Goal: Check status

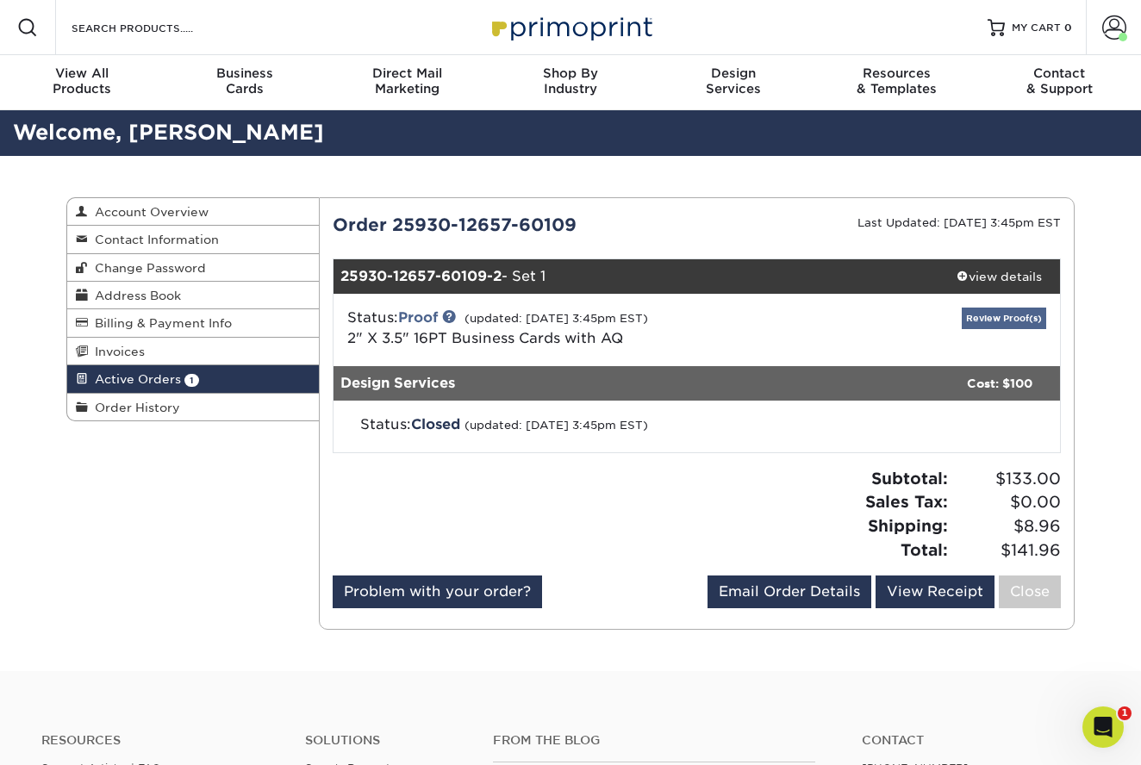
click at [1019, 316] on link "Review Proof(s)" at bounding box center [1004, 319] width 84 height 22
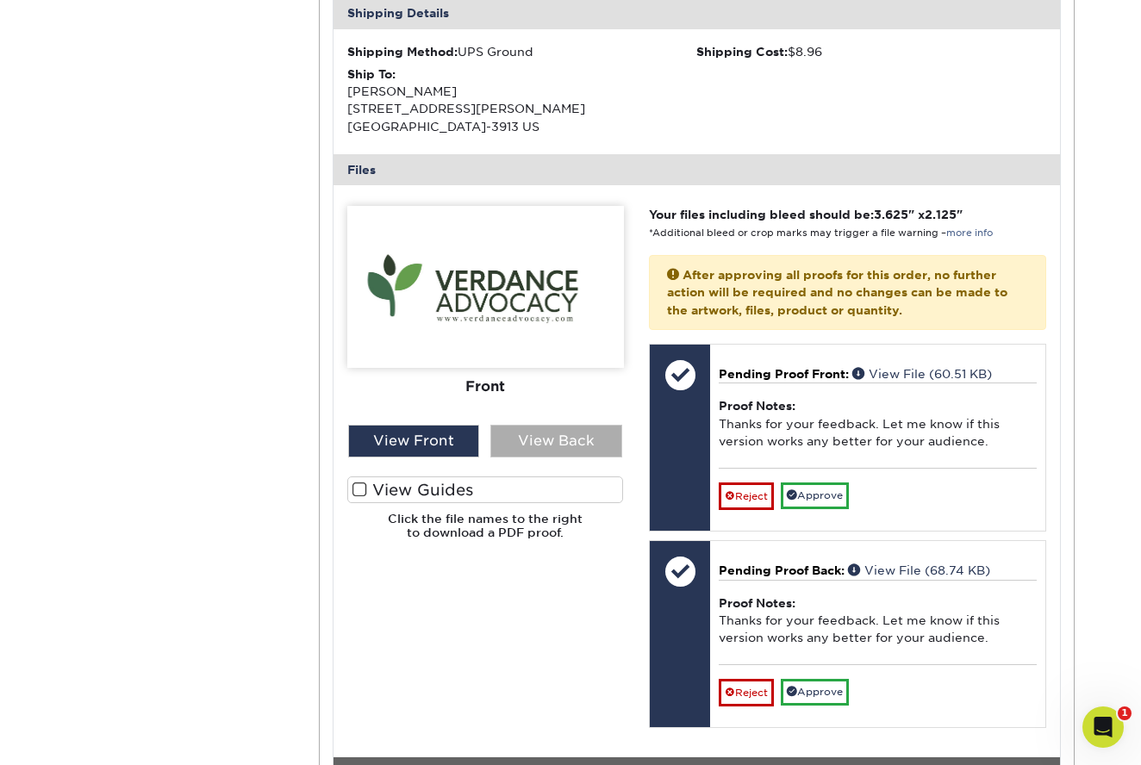
scroll to position [540, 0]
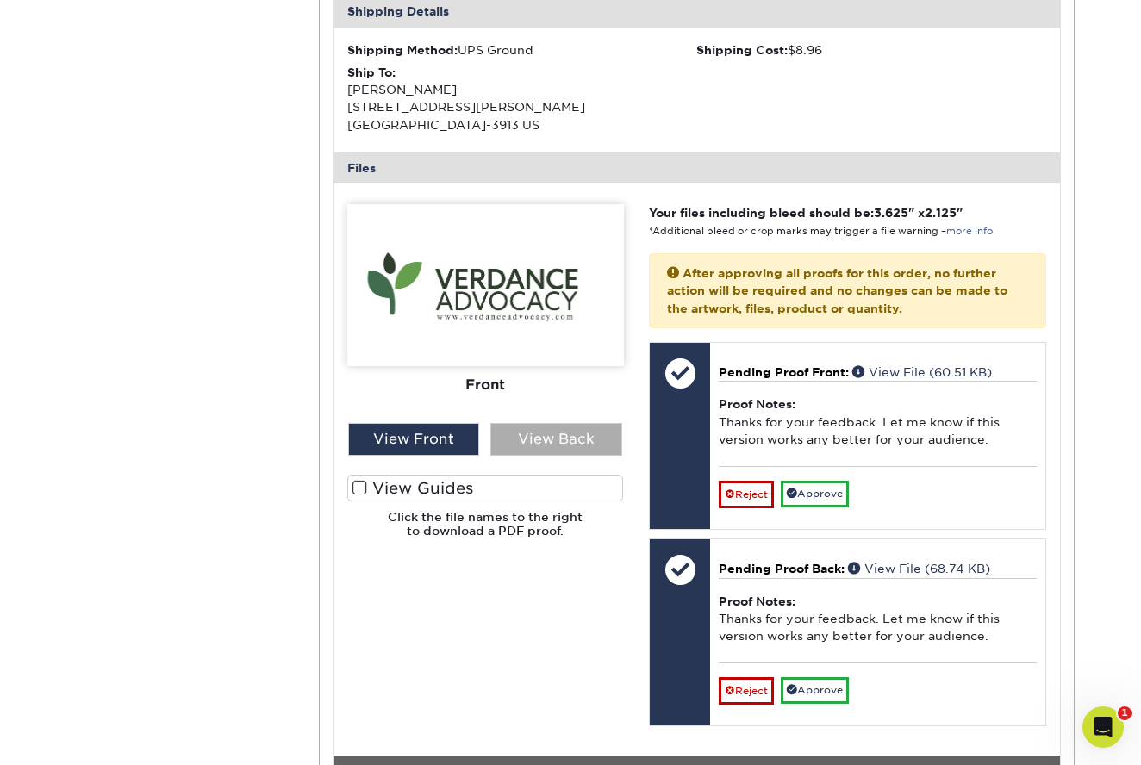
click at [523, 430] on div "View Back" at bounding box center [556, 439] width 132 height 33
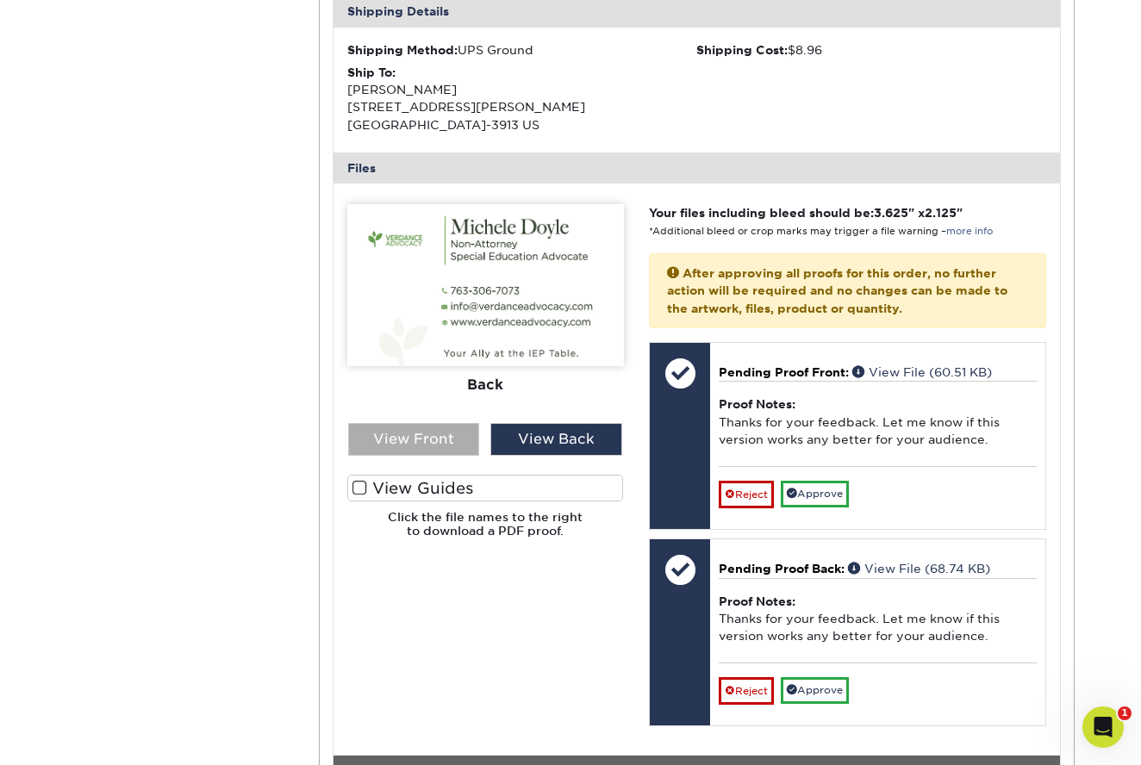
click at [430, 428] on div "View Front" at bounding box center [414, 439] width 132 height 33
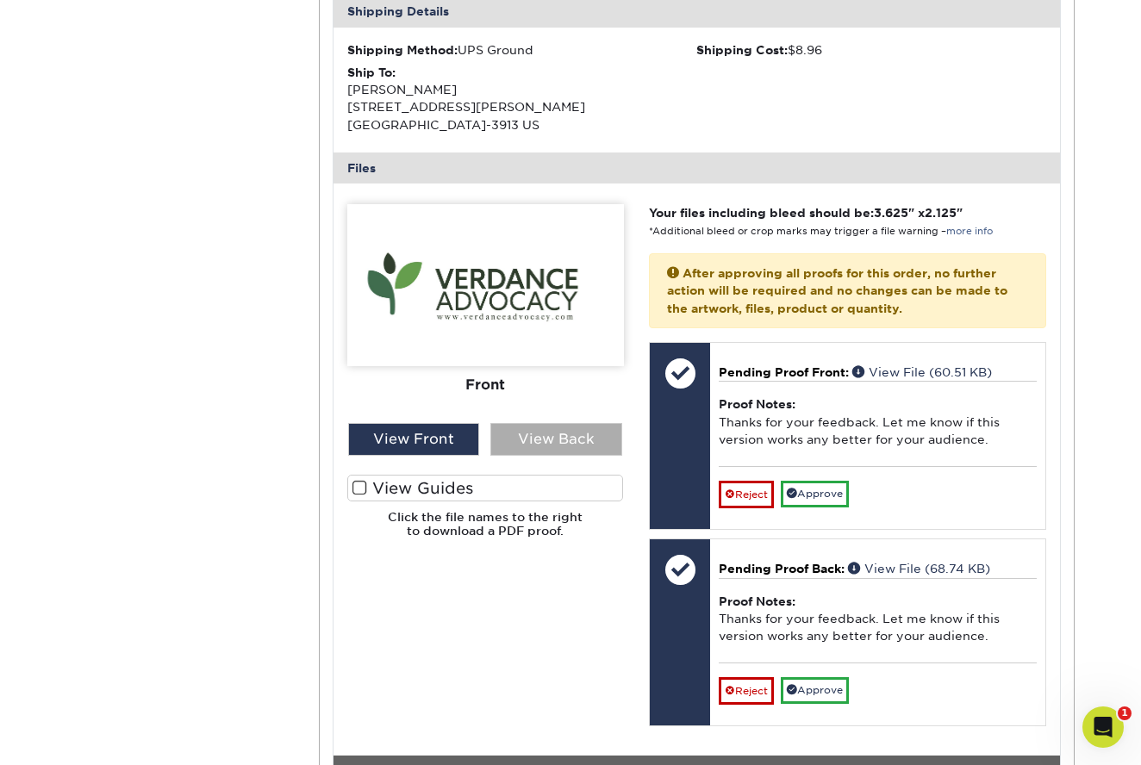
click at [532, 426] on div "View Back" at bounding box center [556, 439] width 132 height 33
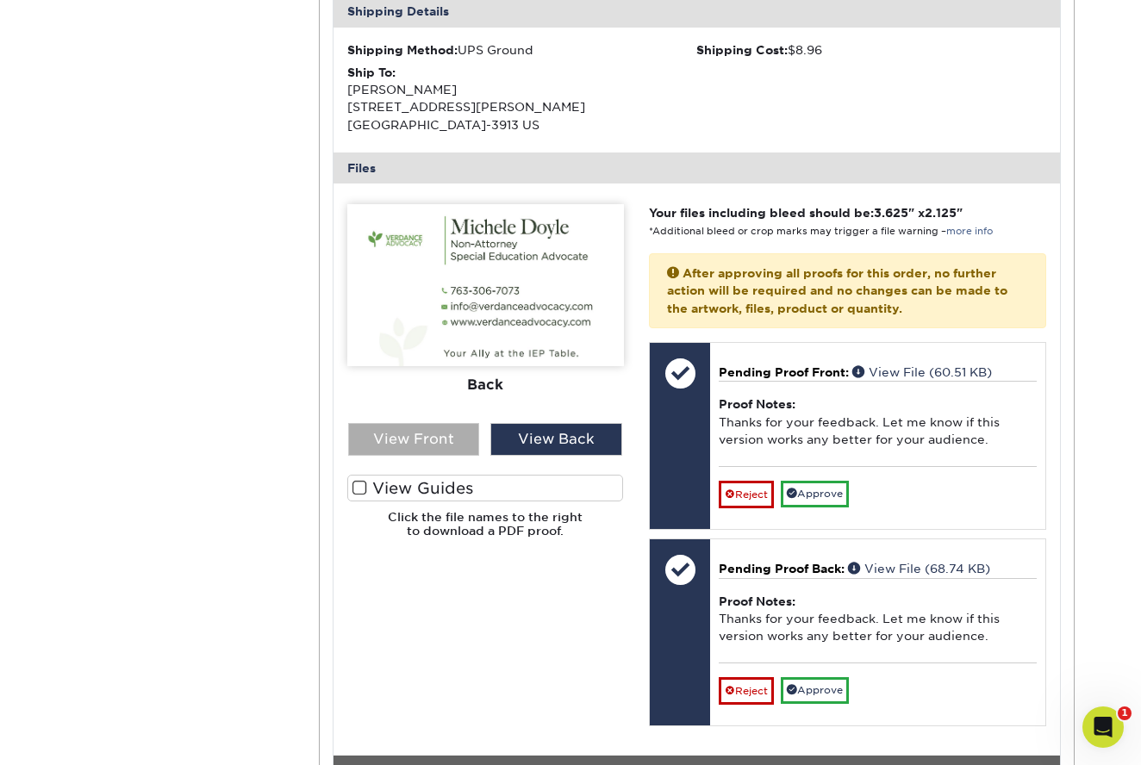
click at [409, 427] on div "View Front" at bounding box center [414, 439] width 132 height 33
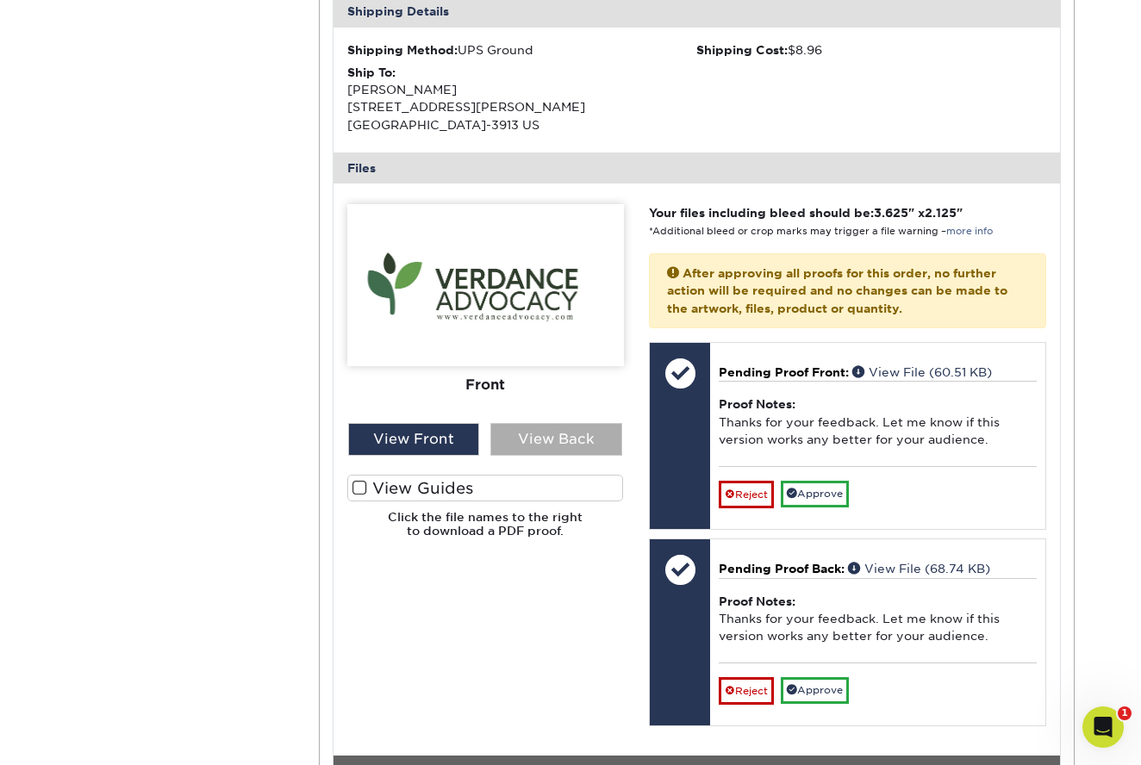
click at [558, 432] on div "View Back" at bounding box center [556, 439] width 132 height 33
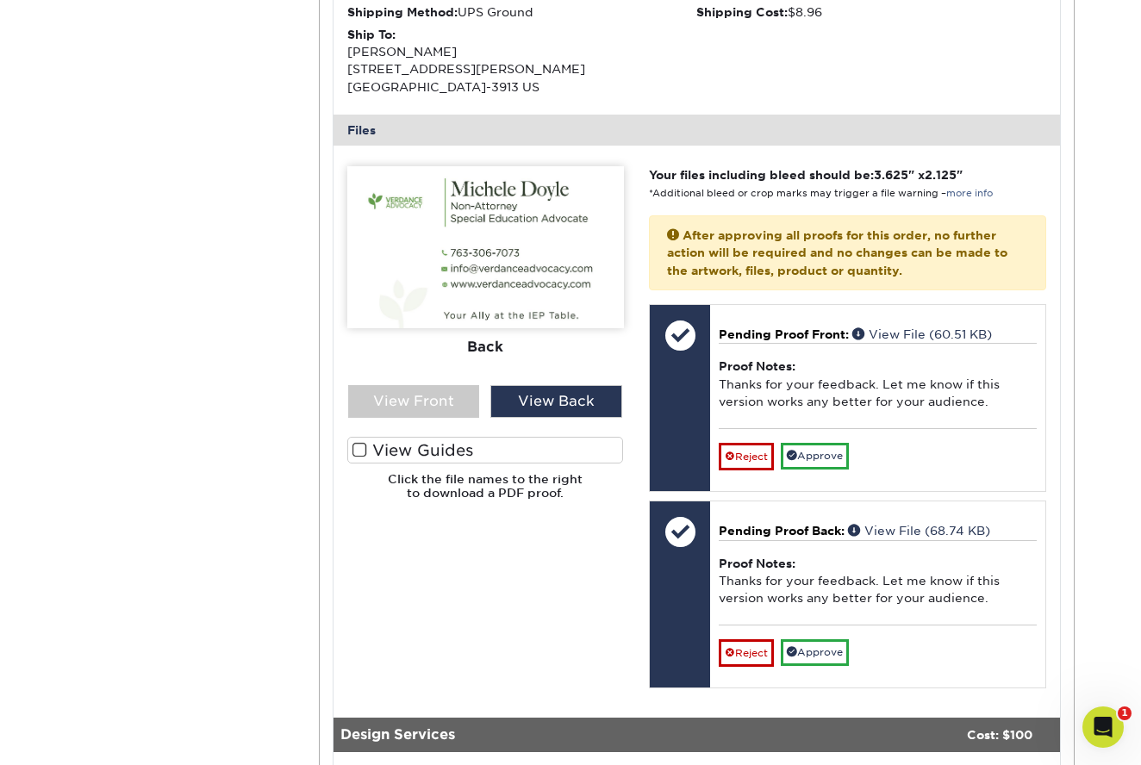
scroll to position [591, 0]
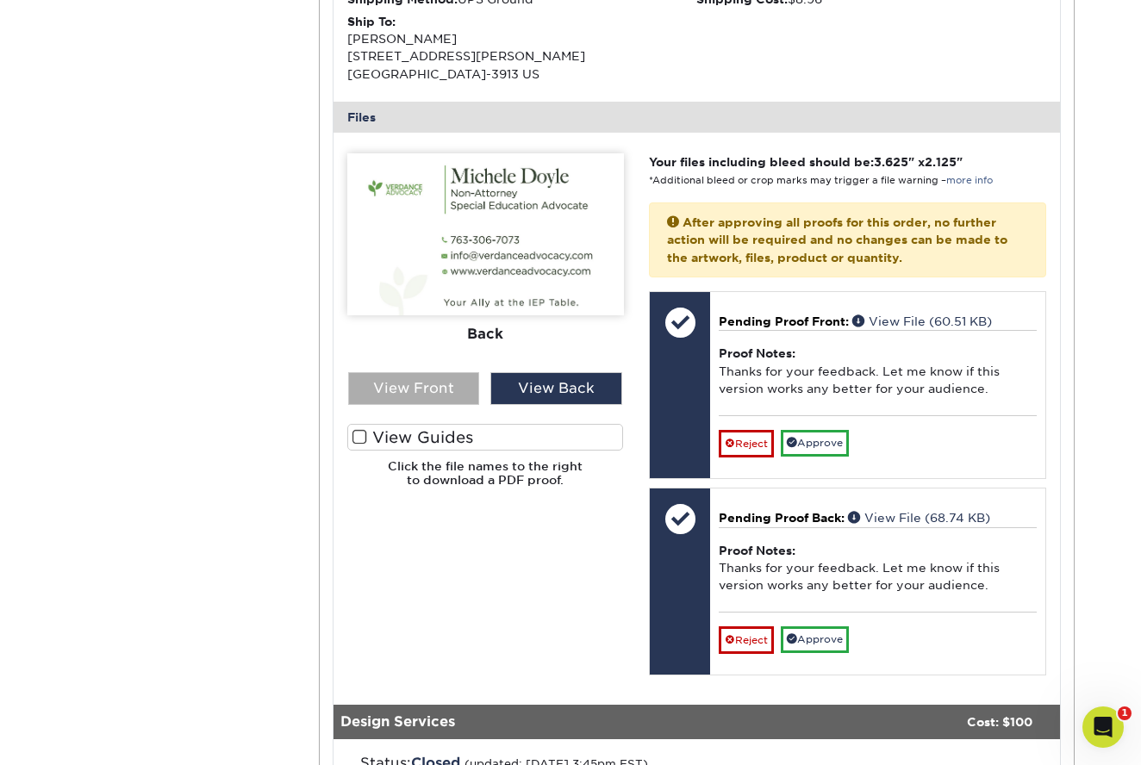
click at [441, 372] on div "View Front" at bounding box center [414, 388] width 132 height 33
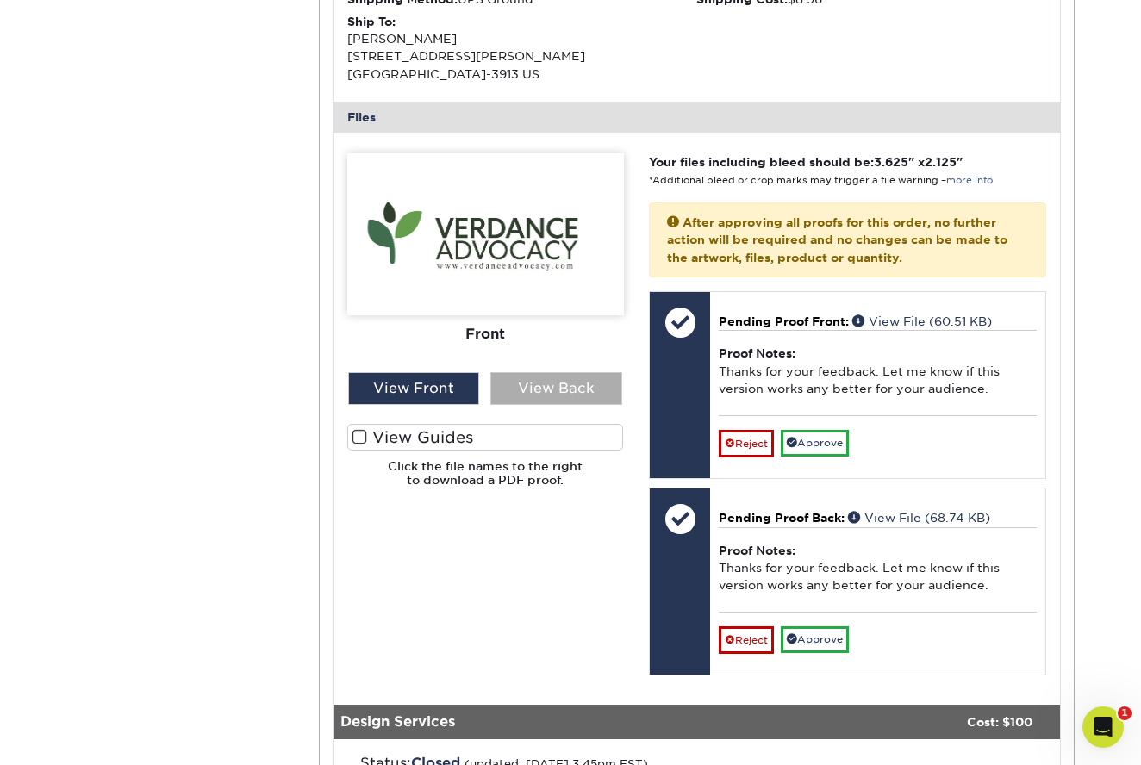
click at [540, 376] on div "View Back" at bounding box center [556, 388] width 132 height 33
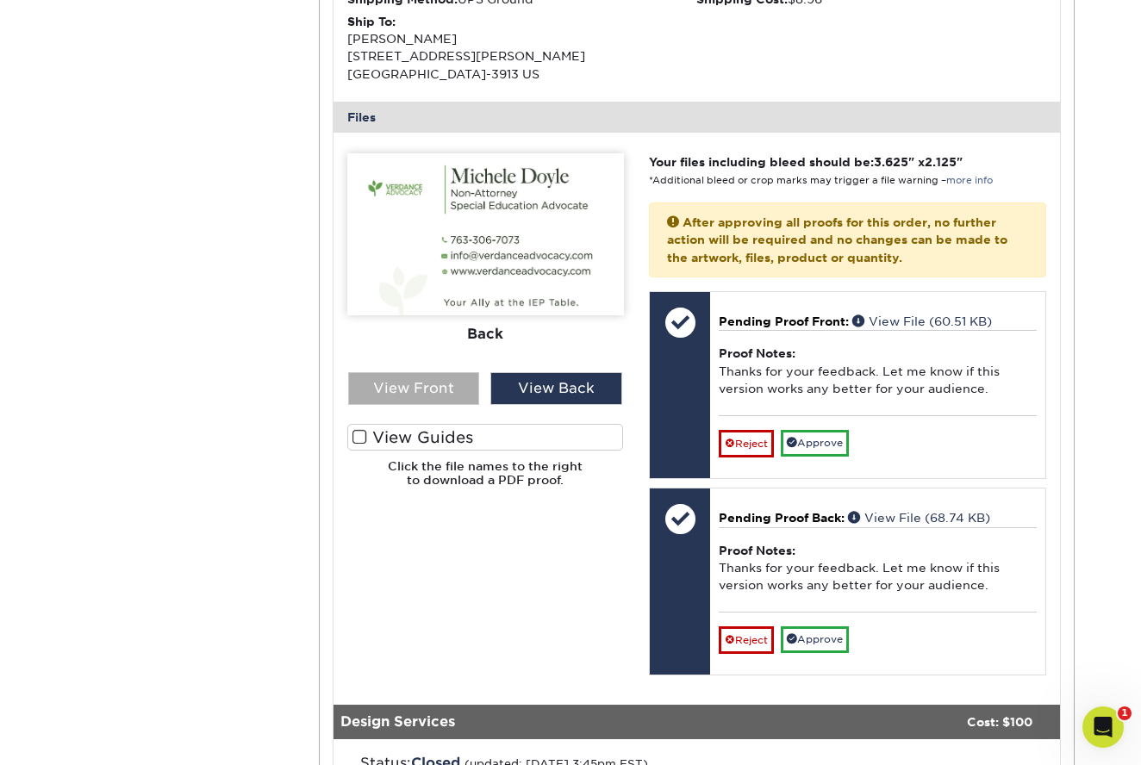
click at [437, 381] on div "View Front" at bounding box center [414, 388] width 132 height 33
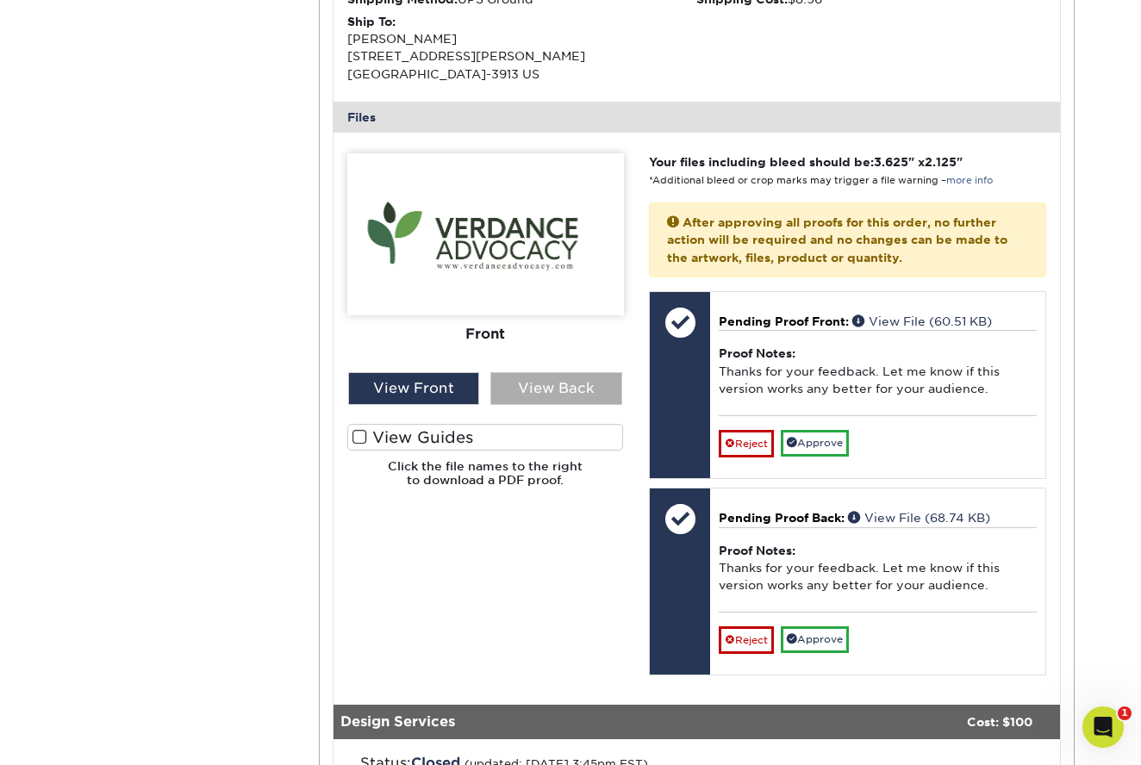
click at [550, 385] on div "View Back" at bounding box center [556, 388] width 132 height 33
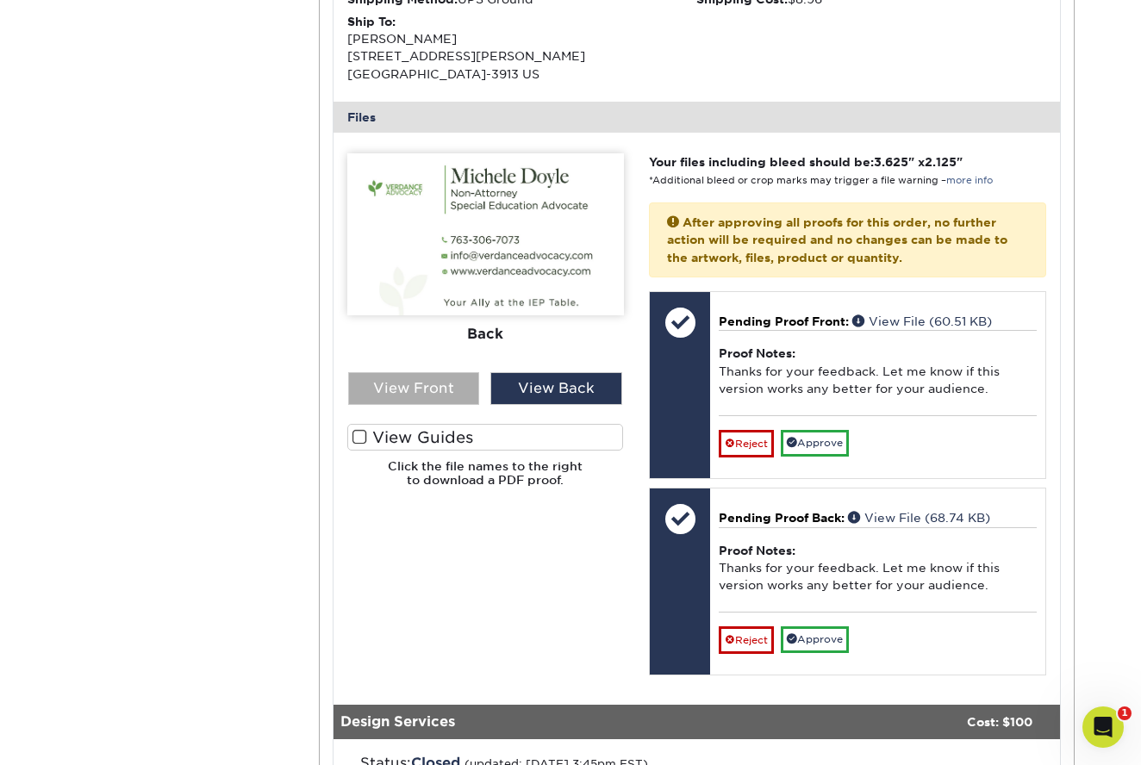
click at [455, 390] on div "View Front" at bounding box center [414, 388] width 132 height 33
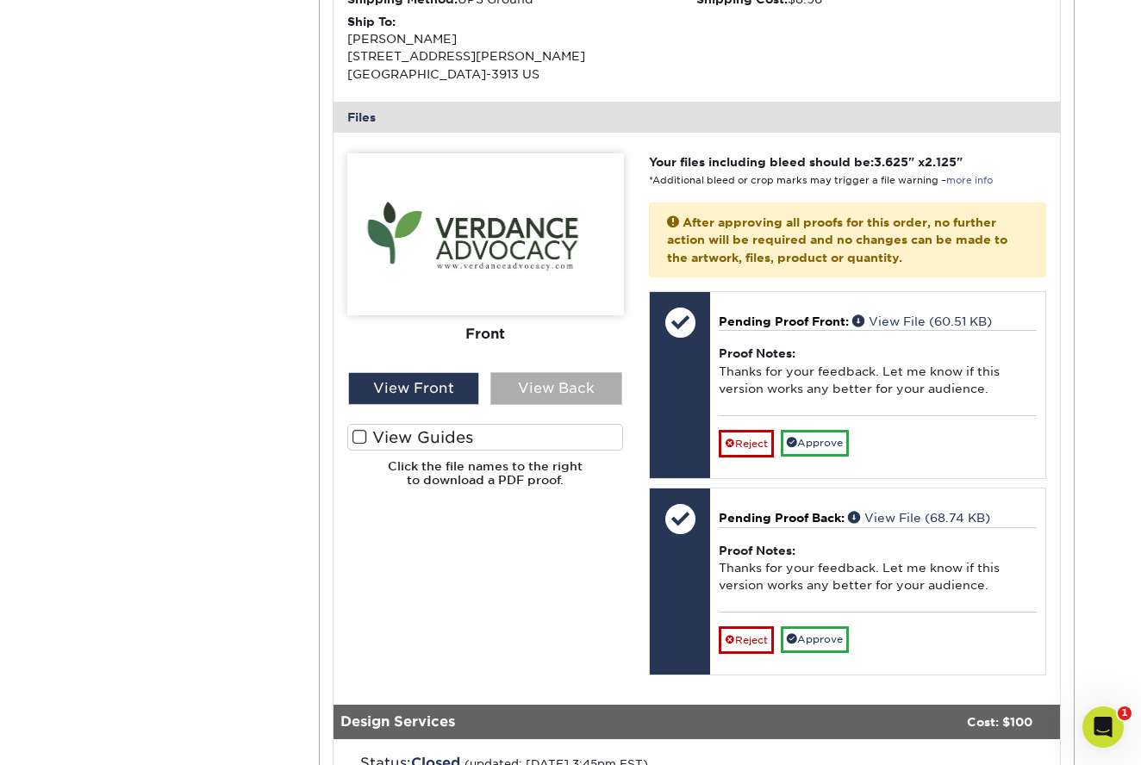
click at [543, 383] on div "View Back" at bounding box center [556, 388] width 132 height 33
